Goal: Navigation & Orientation: Find specific page/section

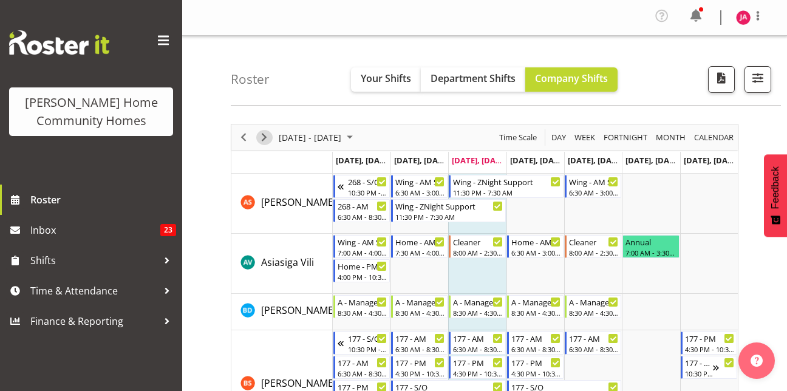
click at [264, 135] on span "Next" at bounding box center [264, 137] width 15 height 15
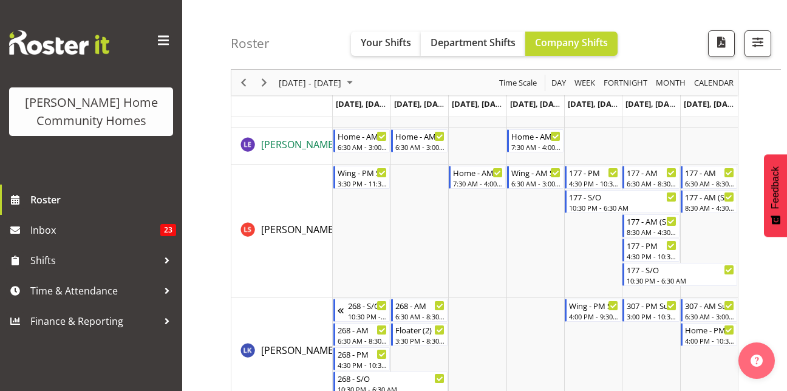
scroll to position [1051, 0]
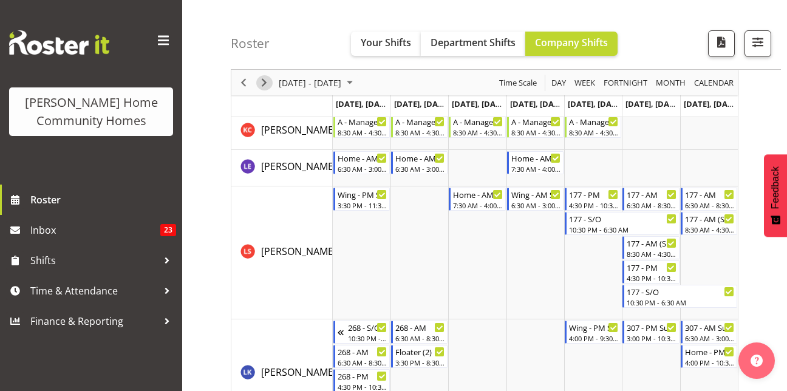
click at [265, 78] on span "Next" at bounding box center [264, 82] width 15 height 15
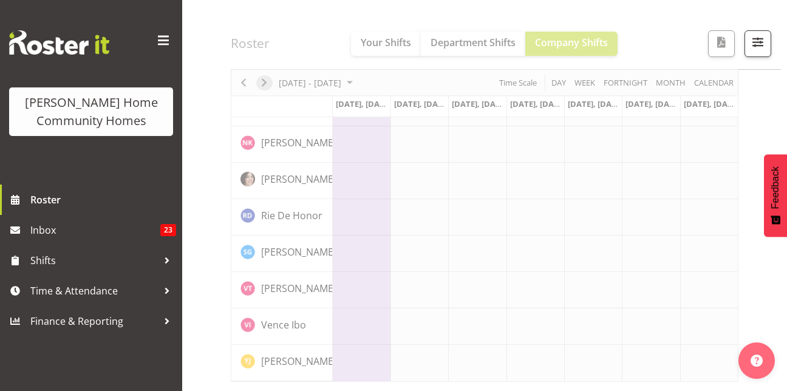
scroll to position [958, 0]
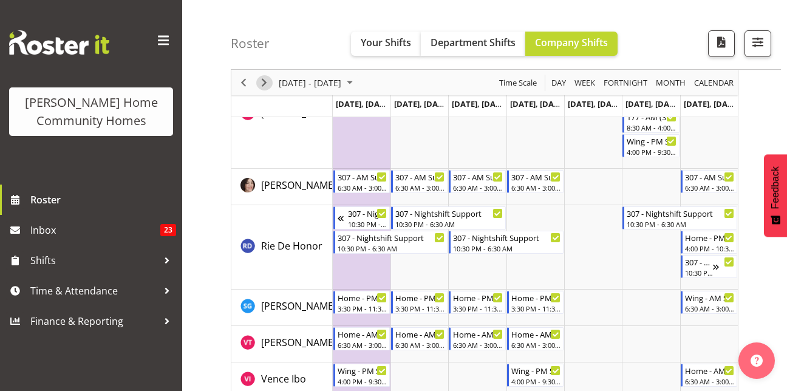
scroll to position [1624, 0]
click at [253, 80] on div "Timeline Week of September 24, 2025" at bounding box center [243, 83] width 21 height 26
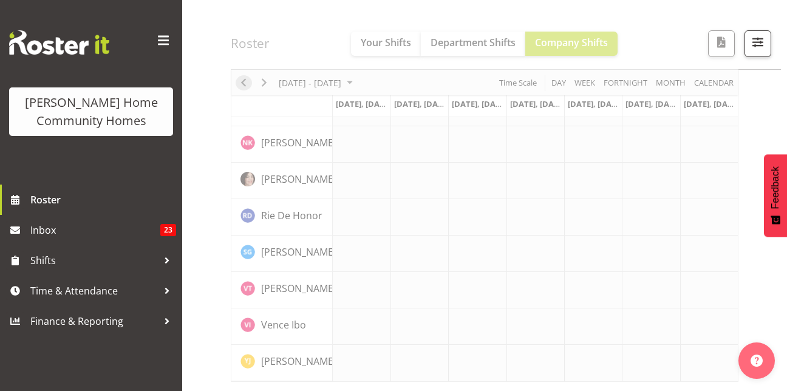
scroll to position [958, 0]
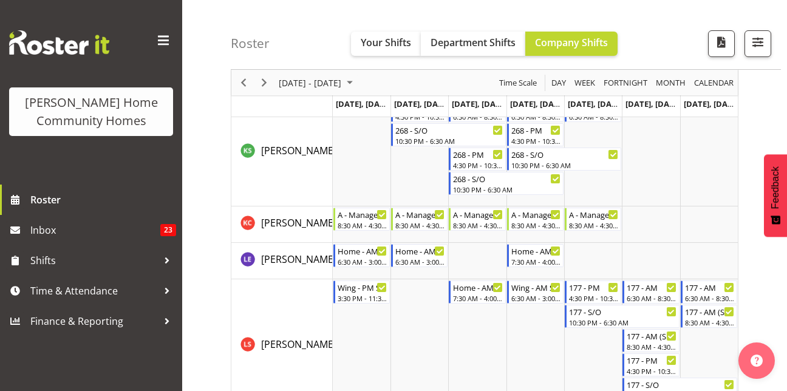
scroll to position [1390, 0]
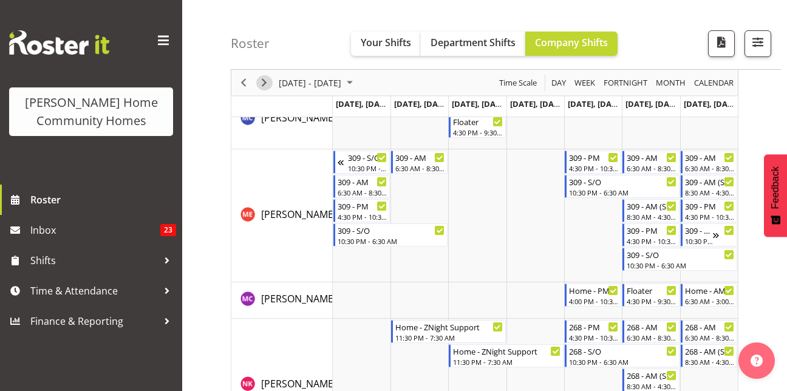
click at [265, 82] on span "Next" at bounding box center [264, 82] width 15 height 15
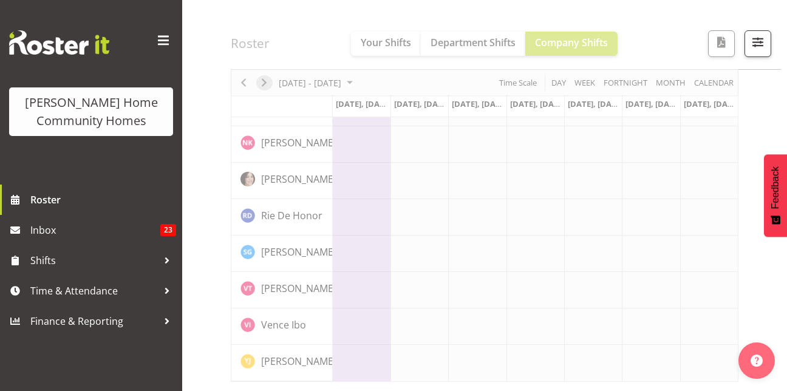
scroll to position [958, 0]
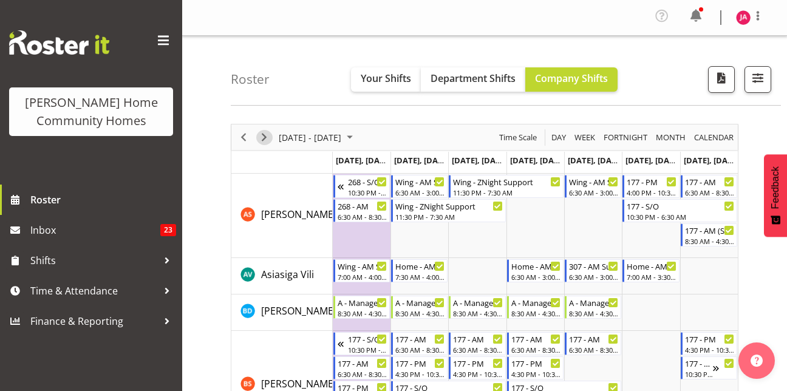
click at [265, 136] on span "Next" at bounding box center [264, 137] width 15 height 15
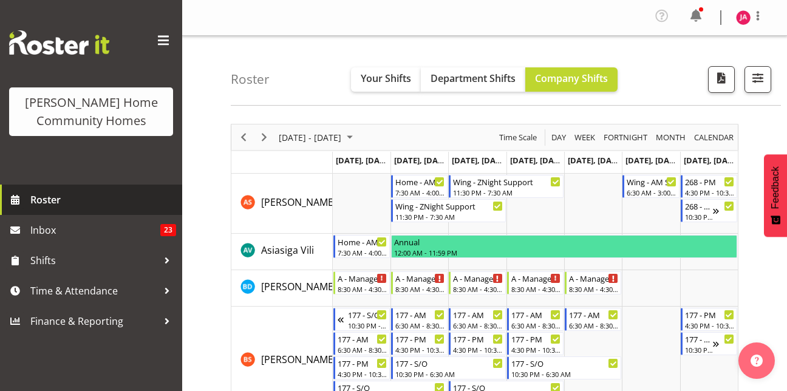
click at [73, 208] on span "Roster" at bounding box center [103, 200] width 146 height 18
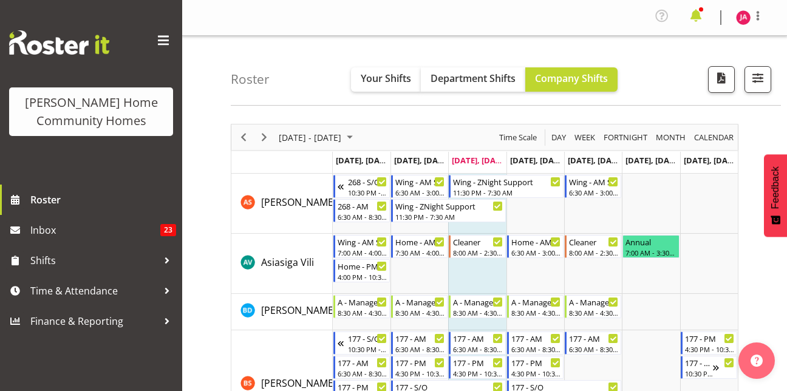
click at [692, 7] on span at bounding box center [695, 15] width 19 height 19
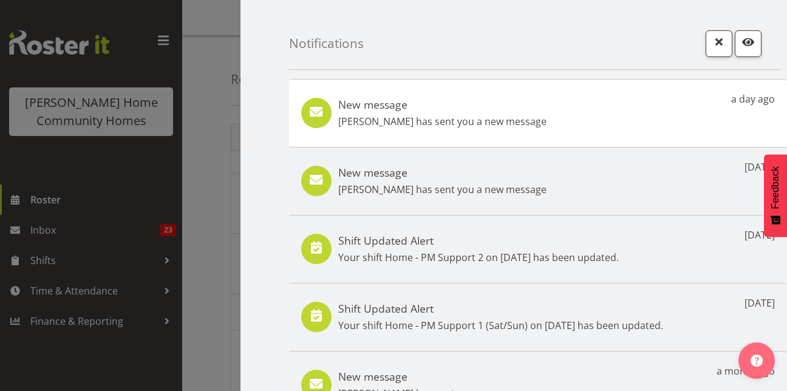
click at [90, 191] on div at bounding box center [393, 195] width 787 height 391
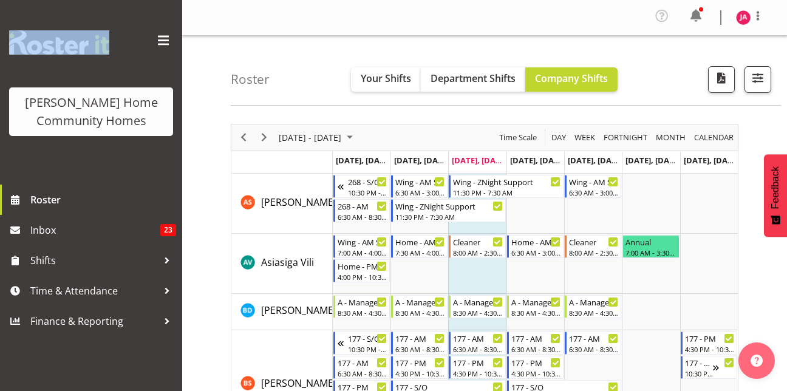
click at [90, 191] on div at bounding box center [393, 195] width 787 height 391
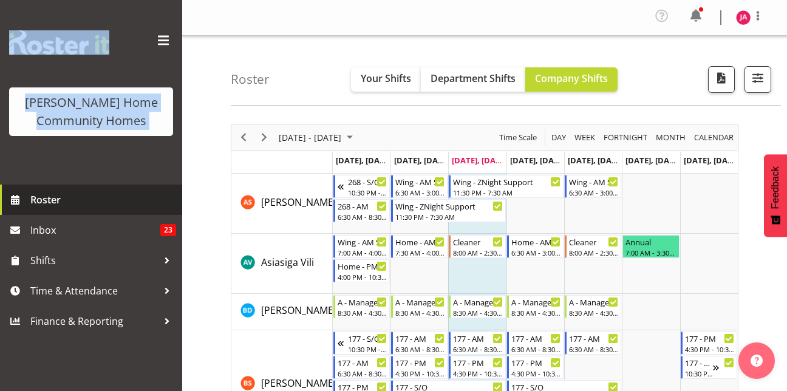
drag, startPoint x: 90, startPoint y: 191, endPoint x: 78, endPoint y: 194, distance: 12.1
click at [78, 194] on span "Roster" at bounding box center [103, 200] width 146 height 18
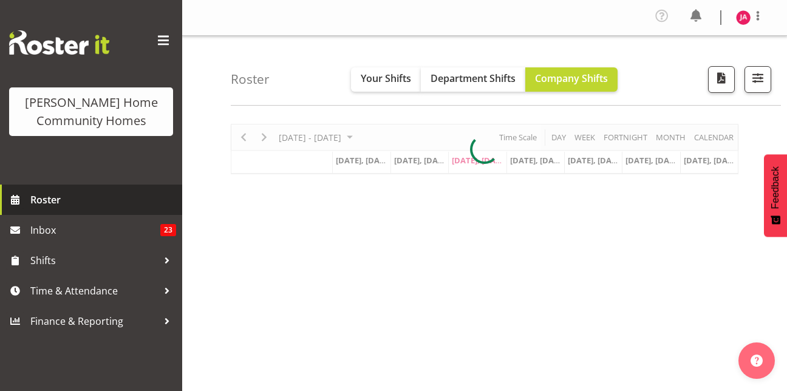
click at [52, 193] on span "Roster" at bounding box center [103, 200] width 146 height 18
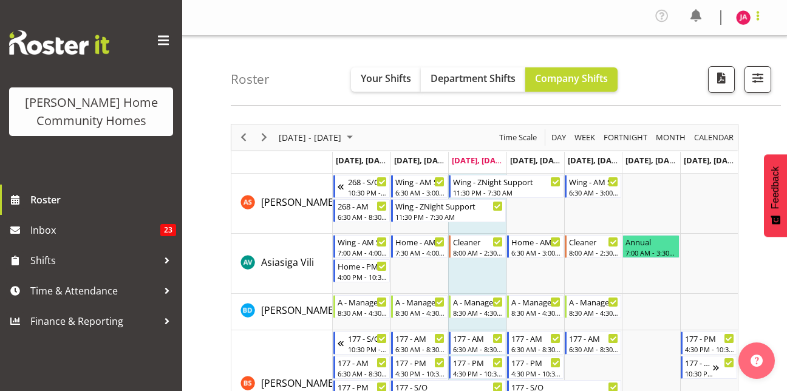
click at [761, 12] on span at bounding box center [757, 16] width 15 height 15
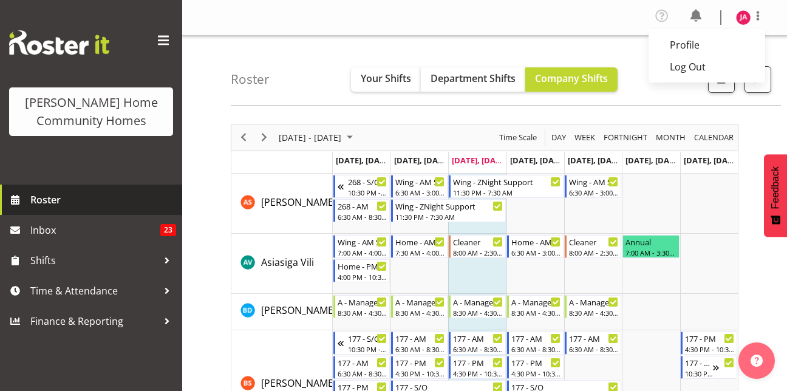
click at [86, 194] on span "Roster" at bounding box center [103, 200] width 146 height 18
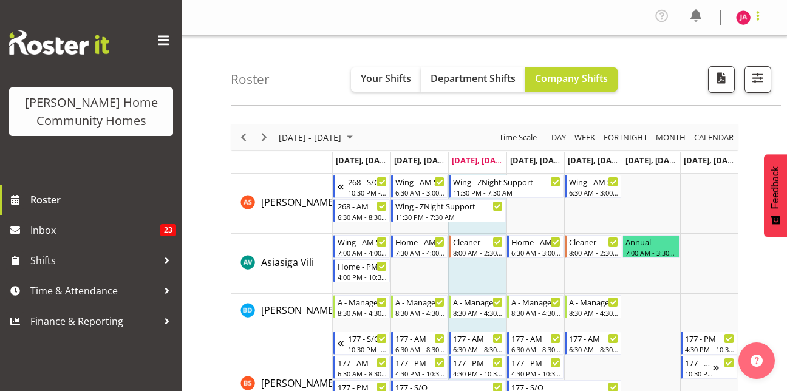
click at [759, 16] on span at bounding box center [757, 16] width 15 height 15
click at [707, 64] on link "Log Out" at bounding box center [706, 67] width 117 height 22
